Goal: Transaction & Acquisition: Book appointment/travel/reservation

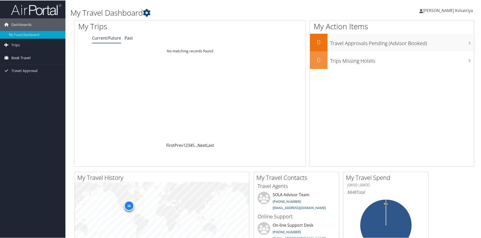
click at [24, 57] on span "Book Travel" at bounding box center [20, 57] width 19 height 13
click at [38, 73] on link "Book/Manage Online Trips" at bounding box center [32, 75] width 65 height 8
